Goal: Information Seeking & Learning: Learn about a topic

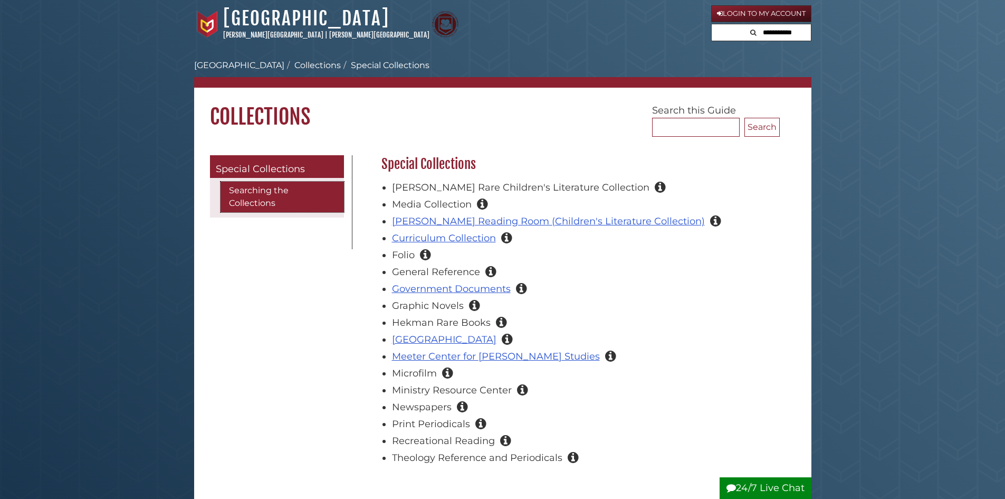
click at [257, 200] on link "Searching the Collections" at bounding box center [282, 196] width 123 height 31
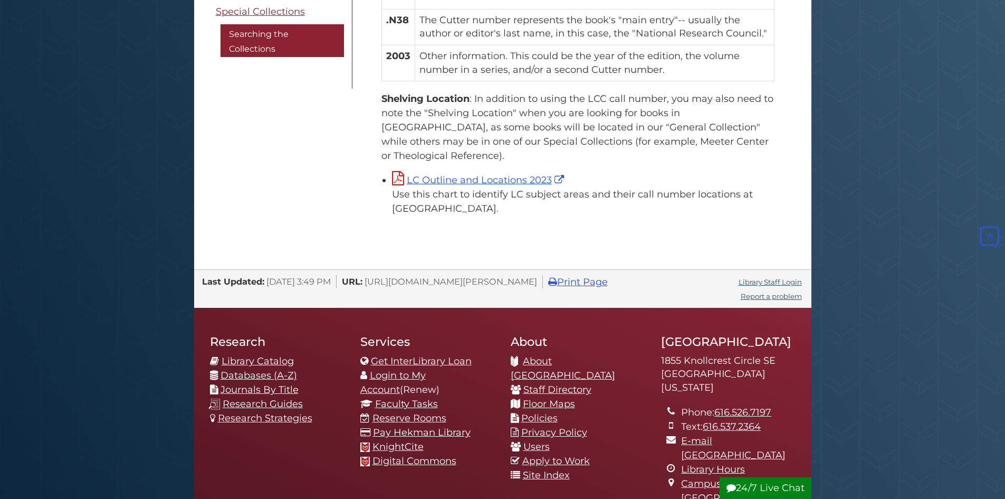
scroll to position [1108, 0]
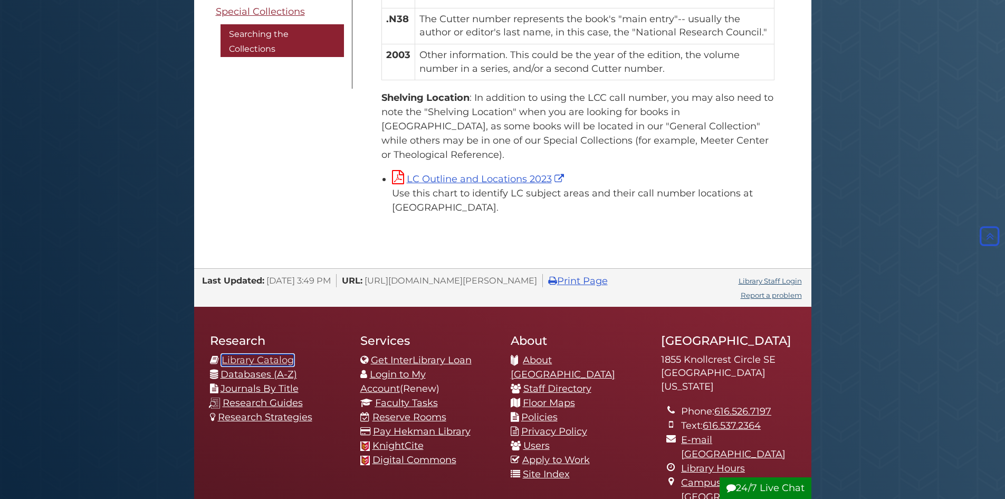
click at [264, 354] on link "Library Catalog" at bounding box center [258, 360] width 72 height 12
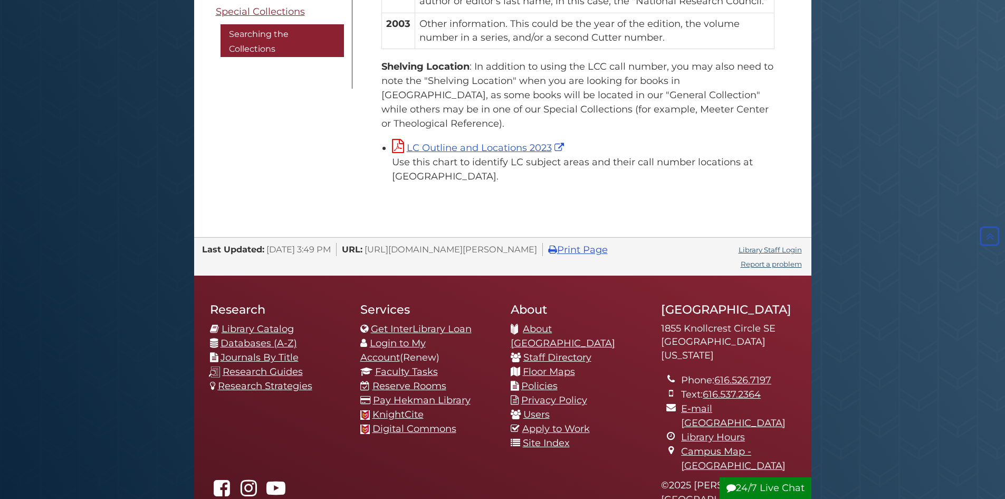
scroll to position [1108, 0]
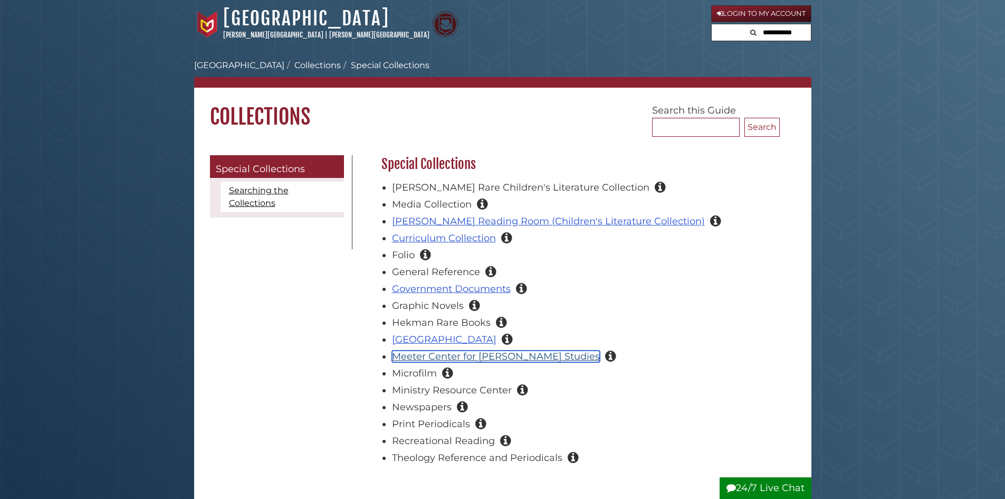
click at [423, 353] on link "Meeter Center for Calvin Studies" at bounding box center [496, 356] width 208 height 12
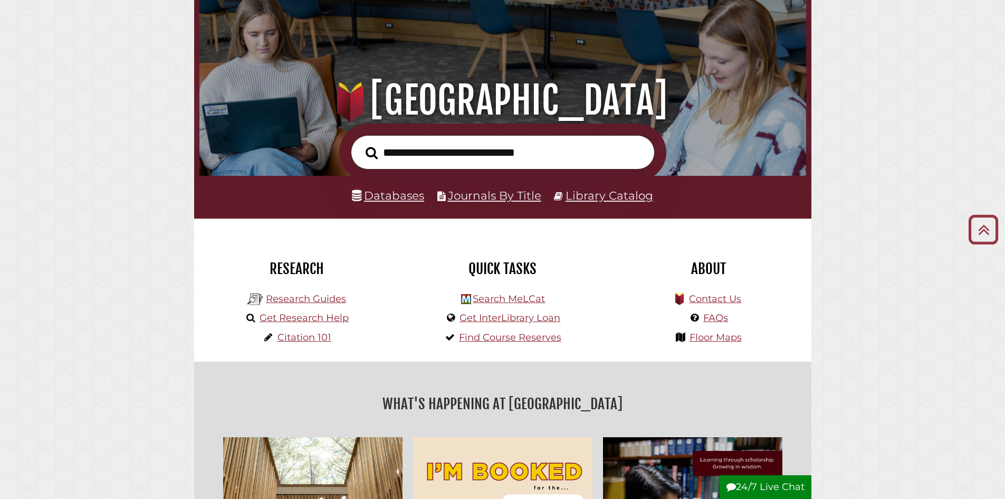
scroll to position [53, 0]
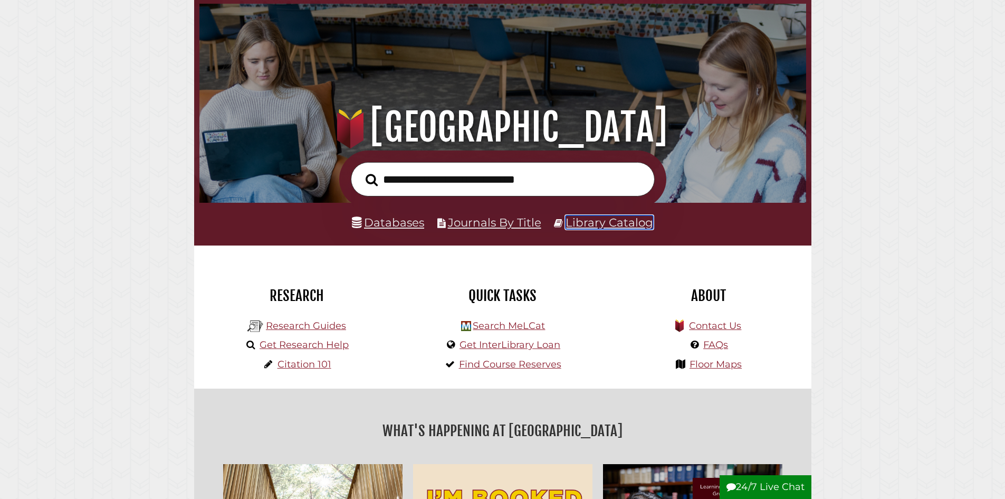
click at [592, 222] on link "Library Catalog" at bounding box center [610, 222] width 88 height 14
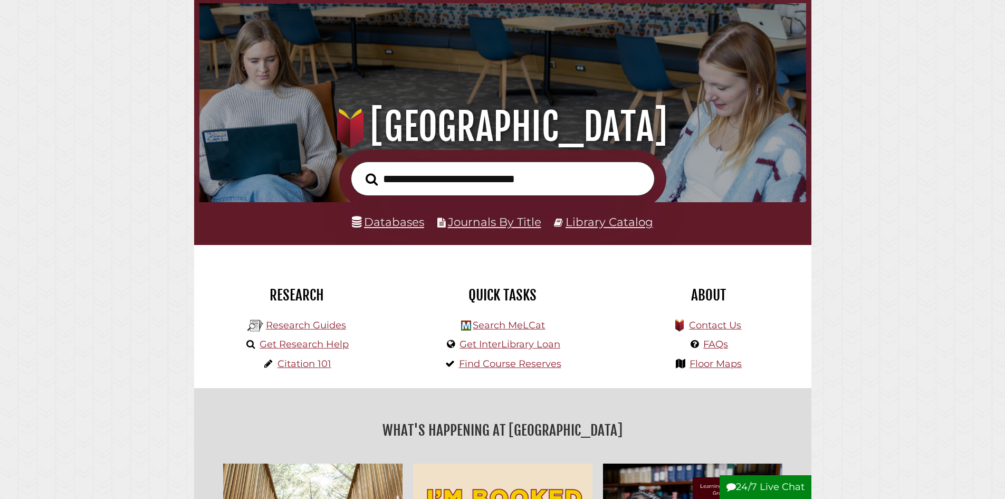
scroll to position [200, 601]
click at [428, 183] on input "text" at bounding box center [503, 178] width 304 height 34
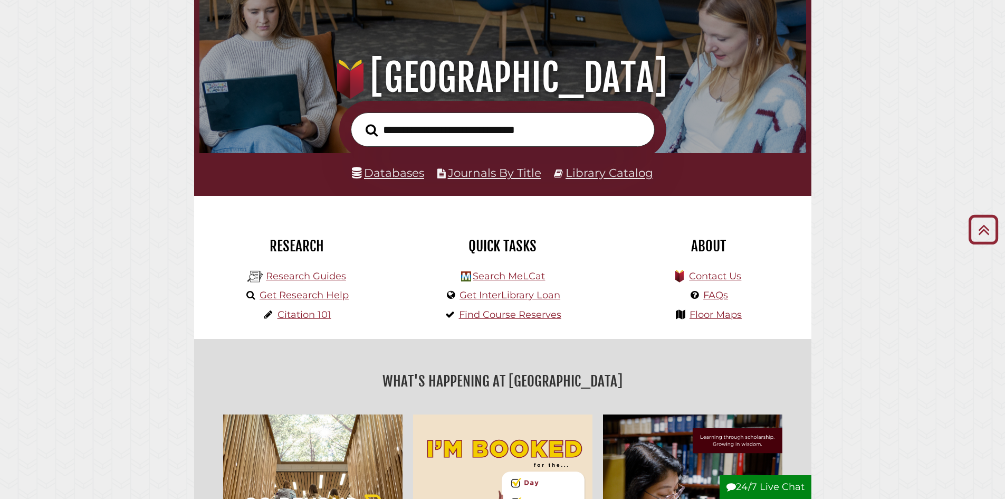
scroll to position [53, 0]
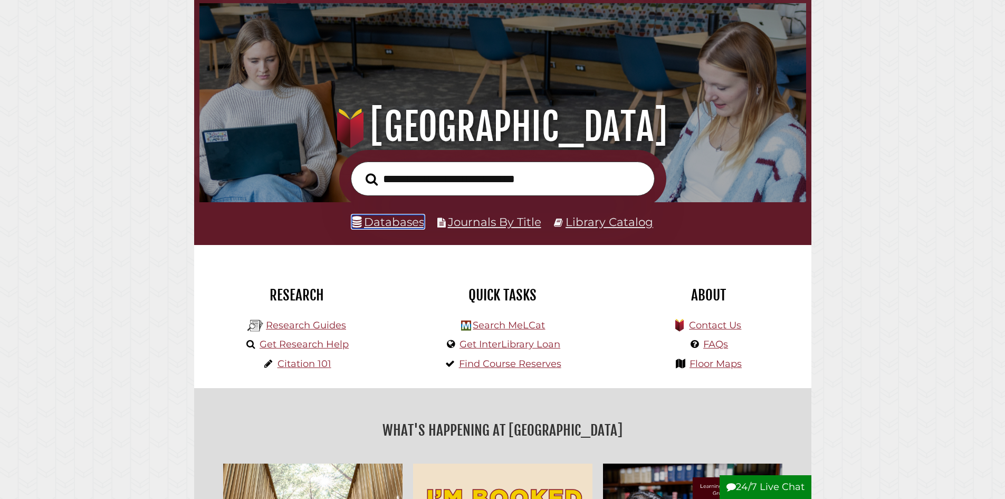
click at [397, 223] on link "Databases" at bounding box center [388, 222] width 72 height 14
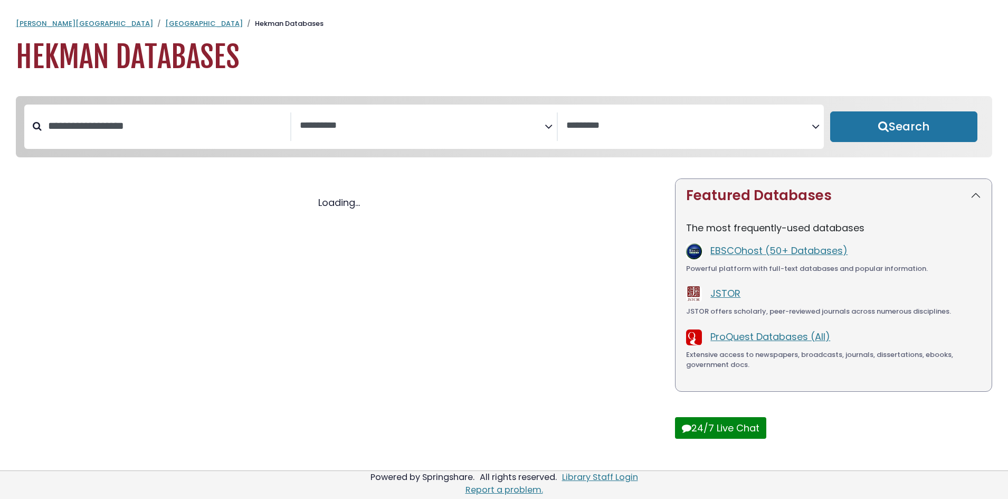
select select "Database Subject Filter"
select select "Database Vendors Filter"
select select "Database Subject Filter"
select select "Database Vendors Filter"
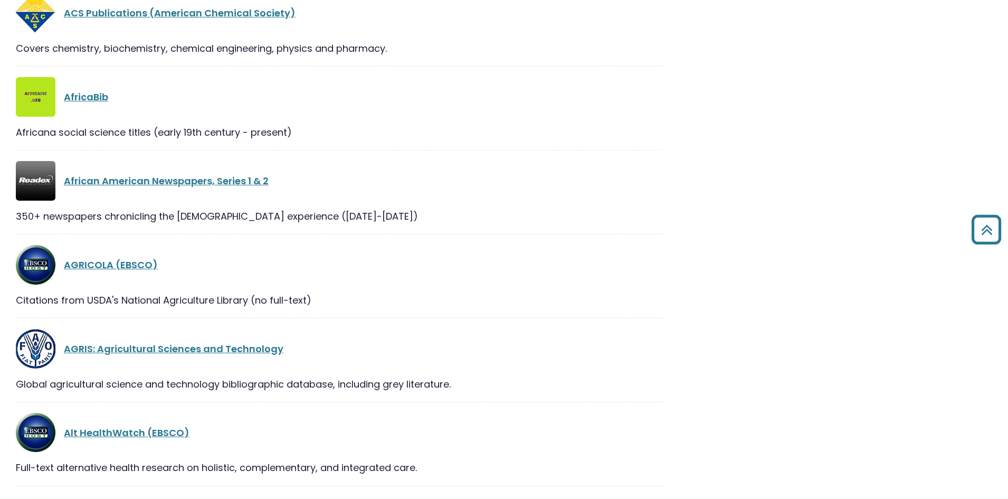
scroll to position [580, 0]
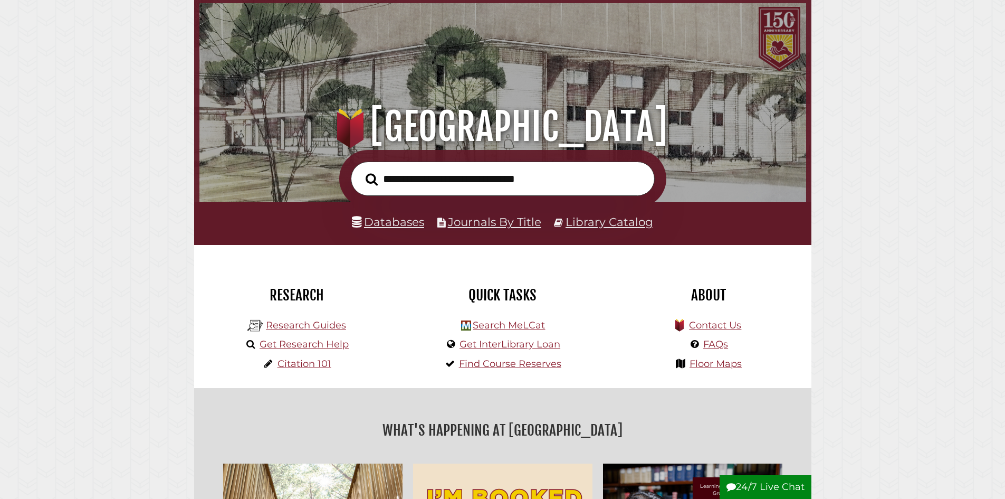
scroll to position [200, 601]
click at [519, 176] on input "text" at bounding box center [503, 178] width 304 height 34
type input "*****"
click at [360, 170] on button "Search" at bounding box center [371, 179] width 23 height 19
